Goal: Check status: Check status

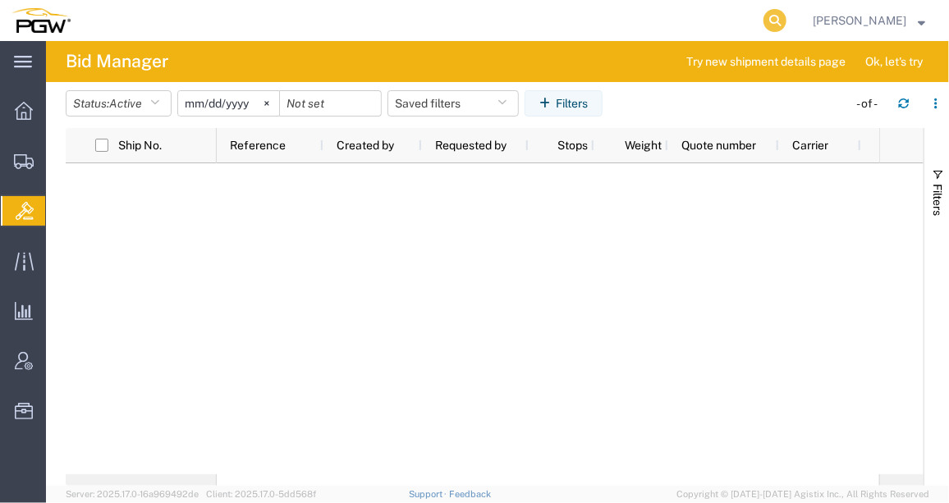
click at [763, 12] on icon at bounding box center [774, 20] width 23 height 23
click at [591, 22] on input "search" at bounding box center [513, 20] width 499 height 39
paste input "56255803"
type input "56255803"
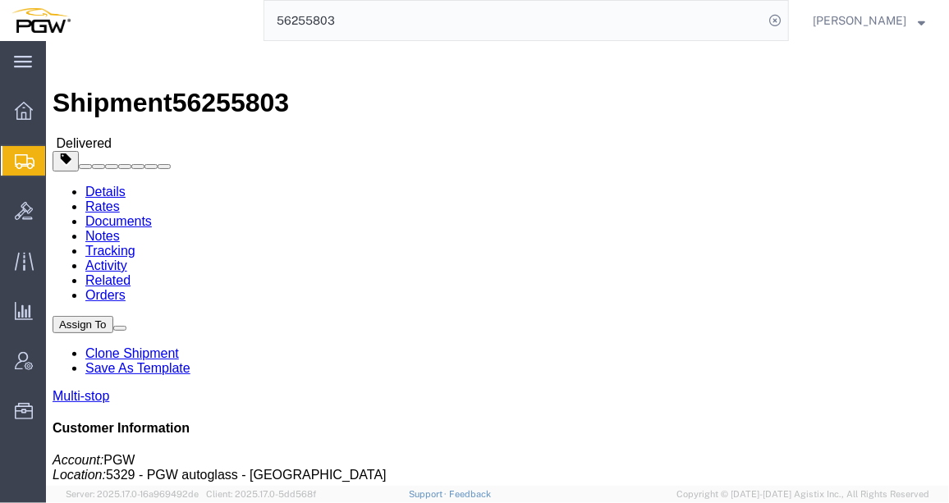
click link "Rates"
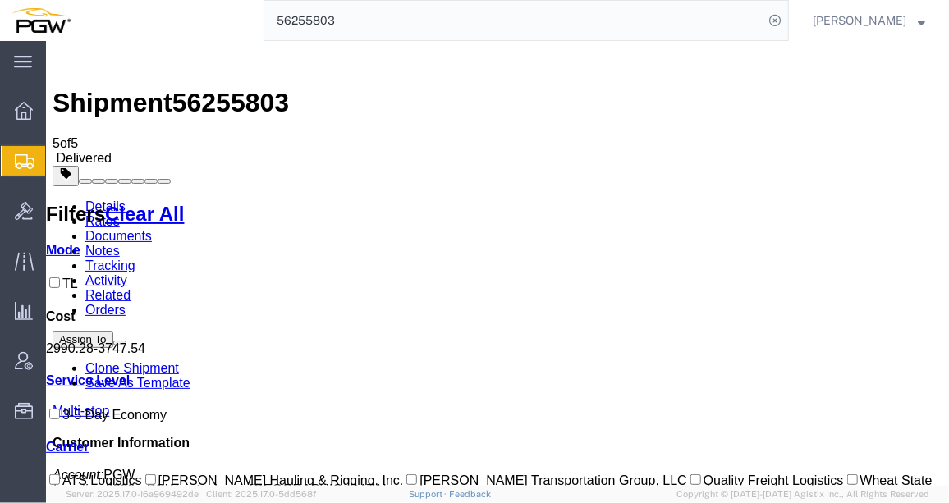
click at [104, 199] on link "Details" at bounding box center [105, 206] width 40 height 14
